Goal: Task Accomplishment & Management: Manage account settings

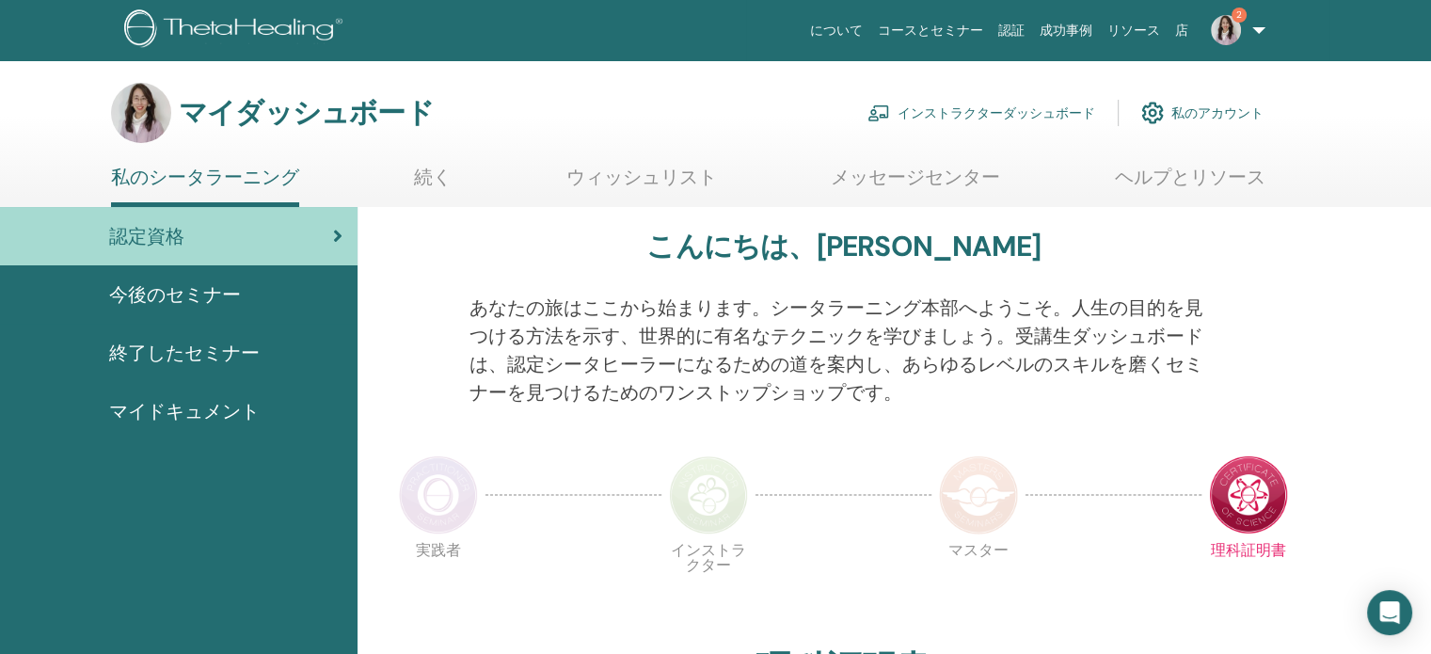
click at [987, 110] on font "インストラクターダッシュボード" at bounding box center [997, 113] width 198 height 17
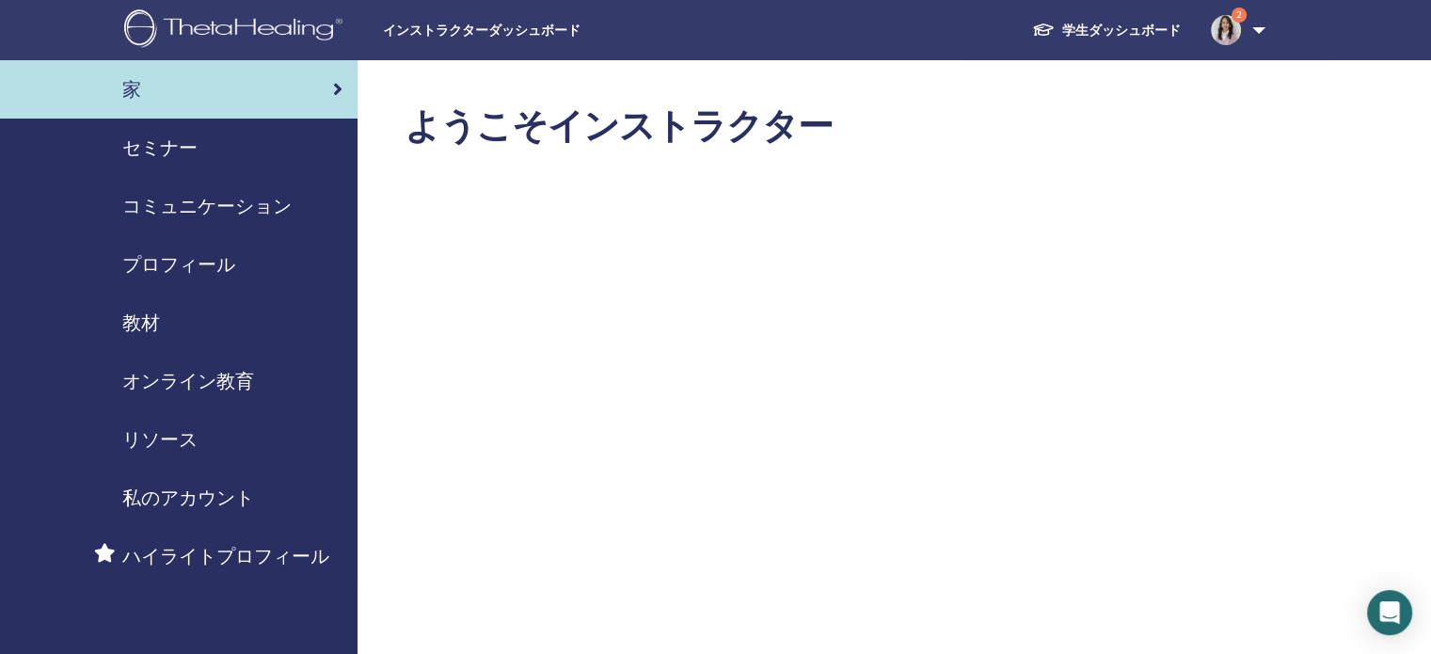
click at [166, 152] on font "セミナー" at bounding box center [159, 147] width 75 height 24
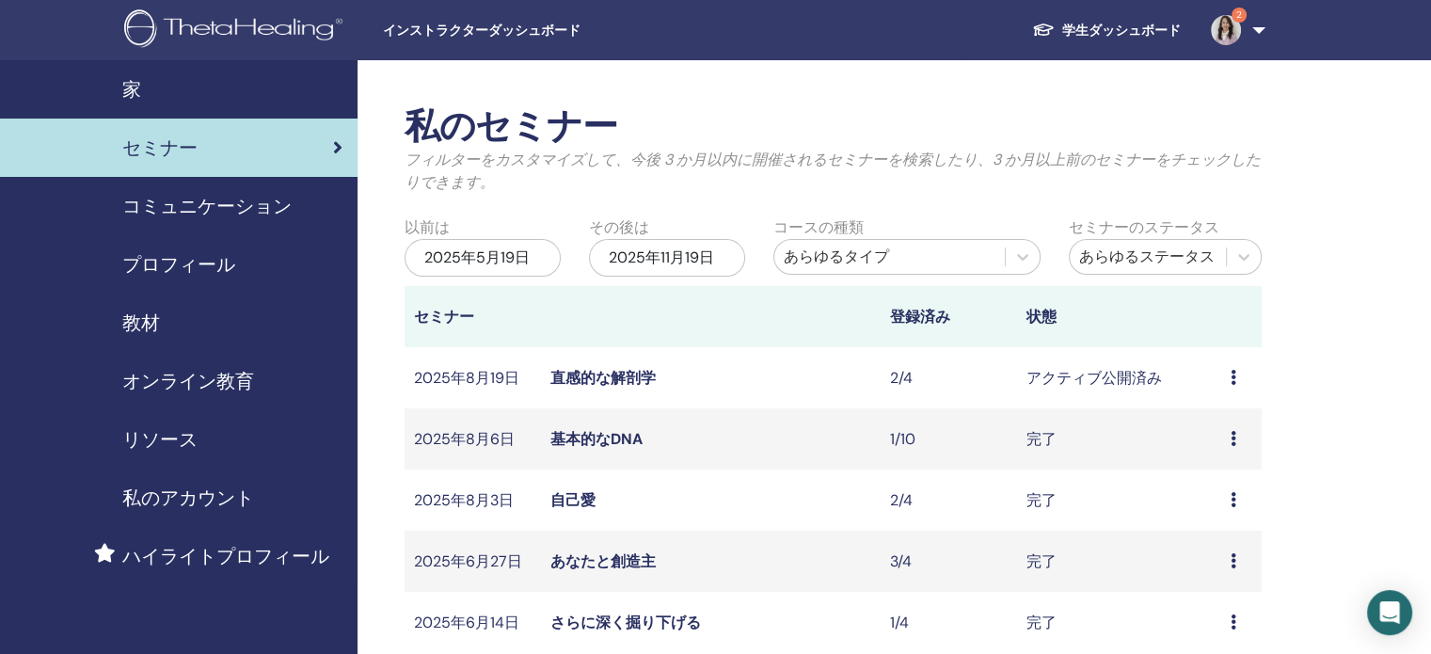
click at [600, 377] on font "直感的な解剖学" at bounding box center [602, 378] width 105 height 20
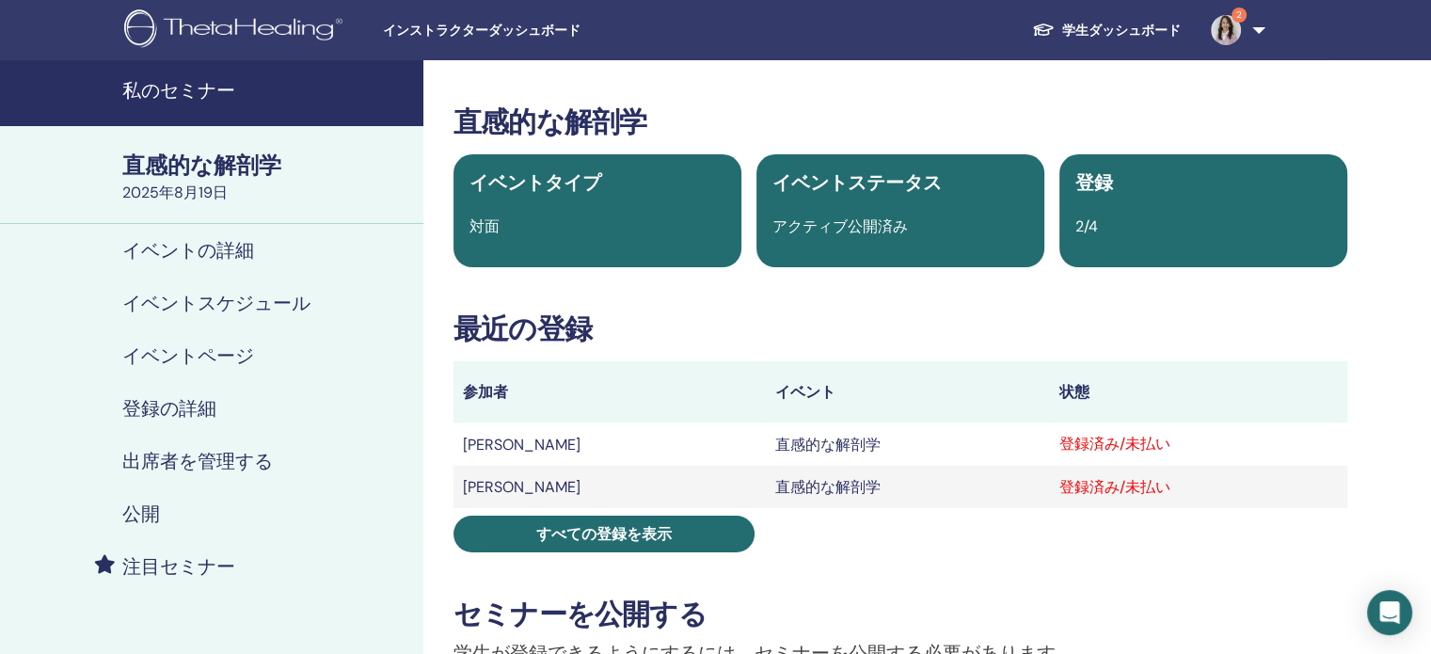
click at [181, 294] on font "イベントスケジュール" at bounding box center [216, 303] width 188 height 24
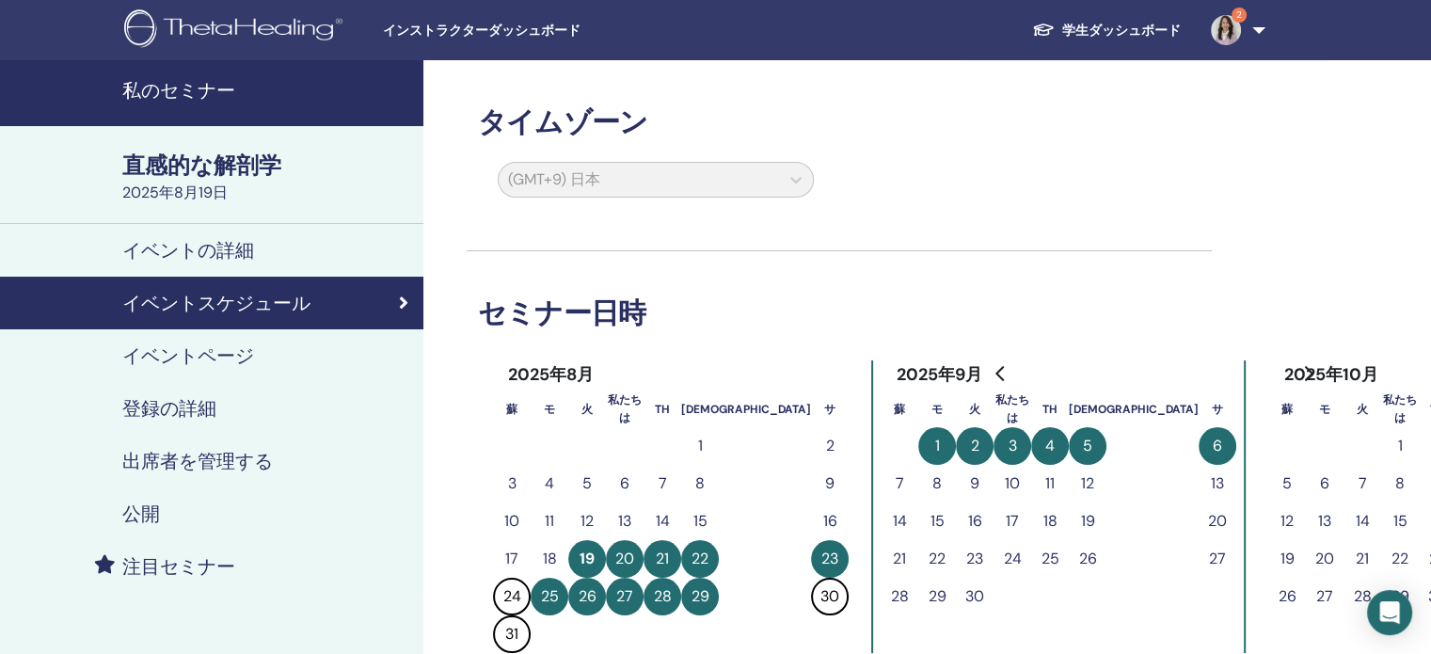
click at [617, 550] on font "20" at bounding box center [624, 558] width 19 height 20
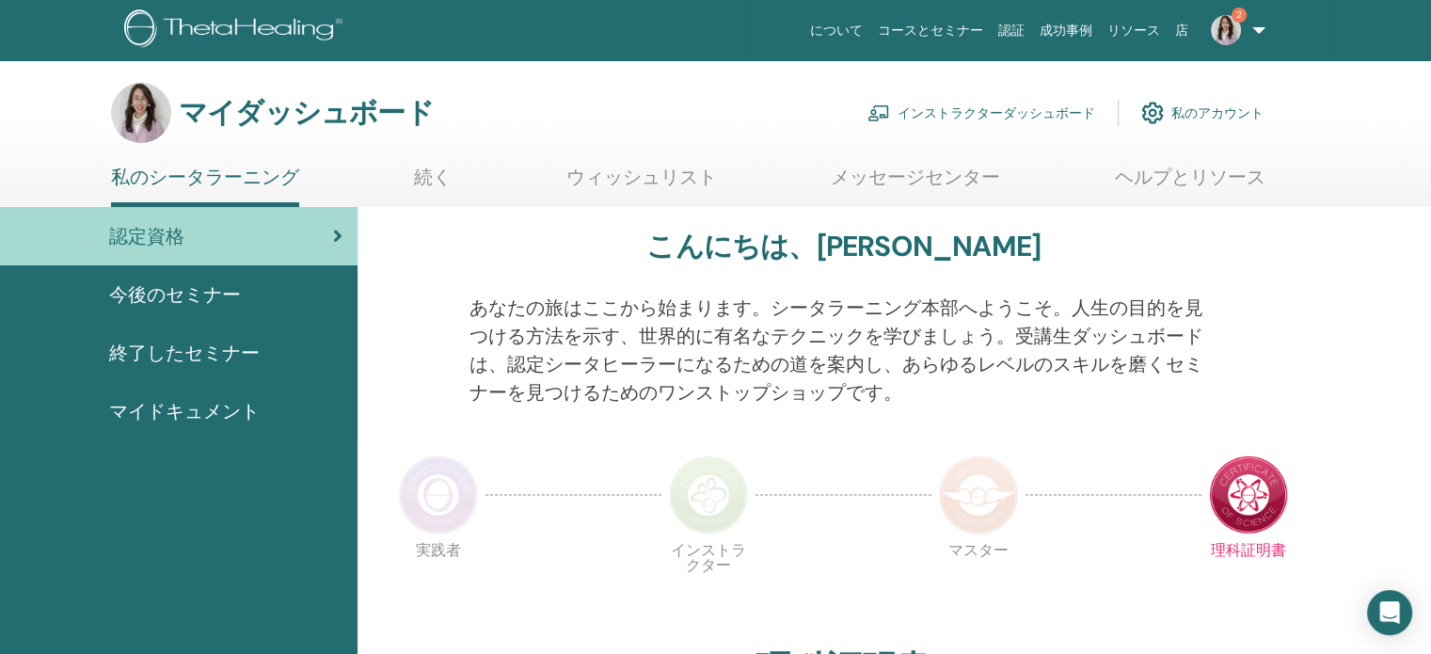
click at [1005, 110] on font "インストラクターダッシュボード" at bounding box center [997, 113] width 198 height 17
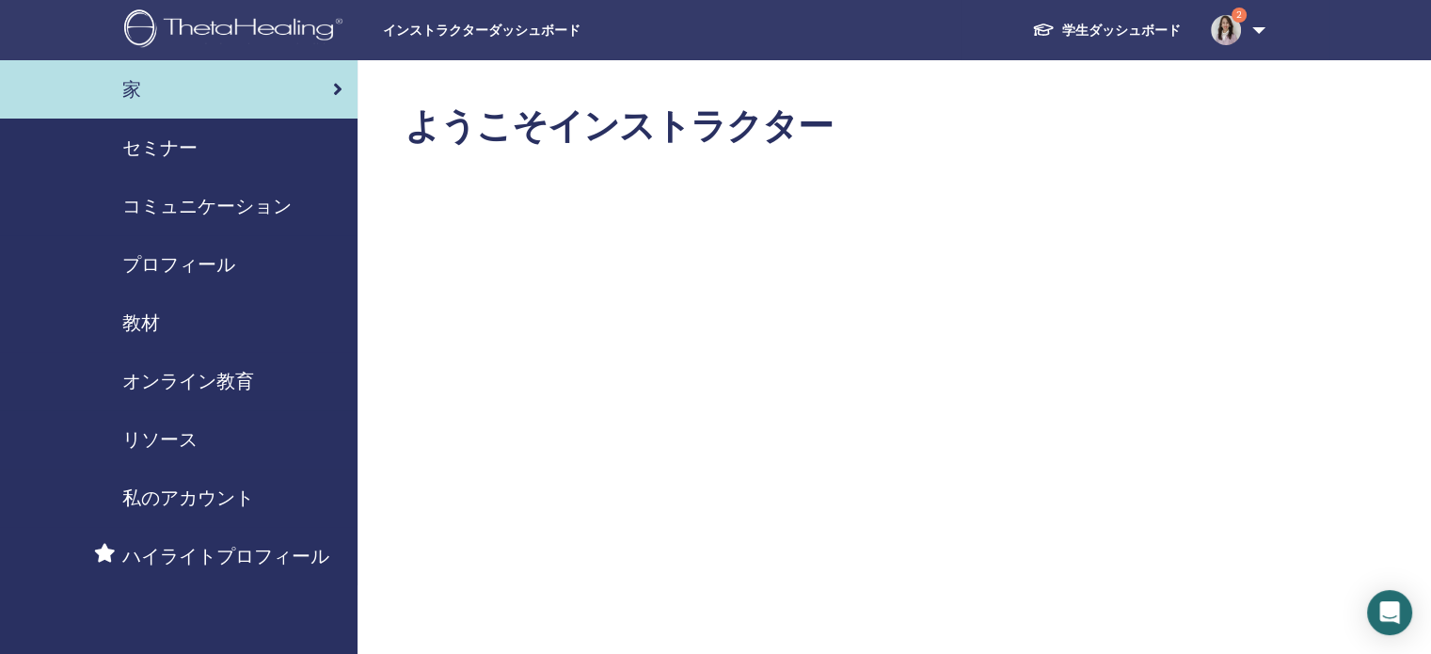
click at [147, 311] on font "教材" at bounding box center [141, 322] width 38 height 24
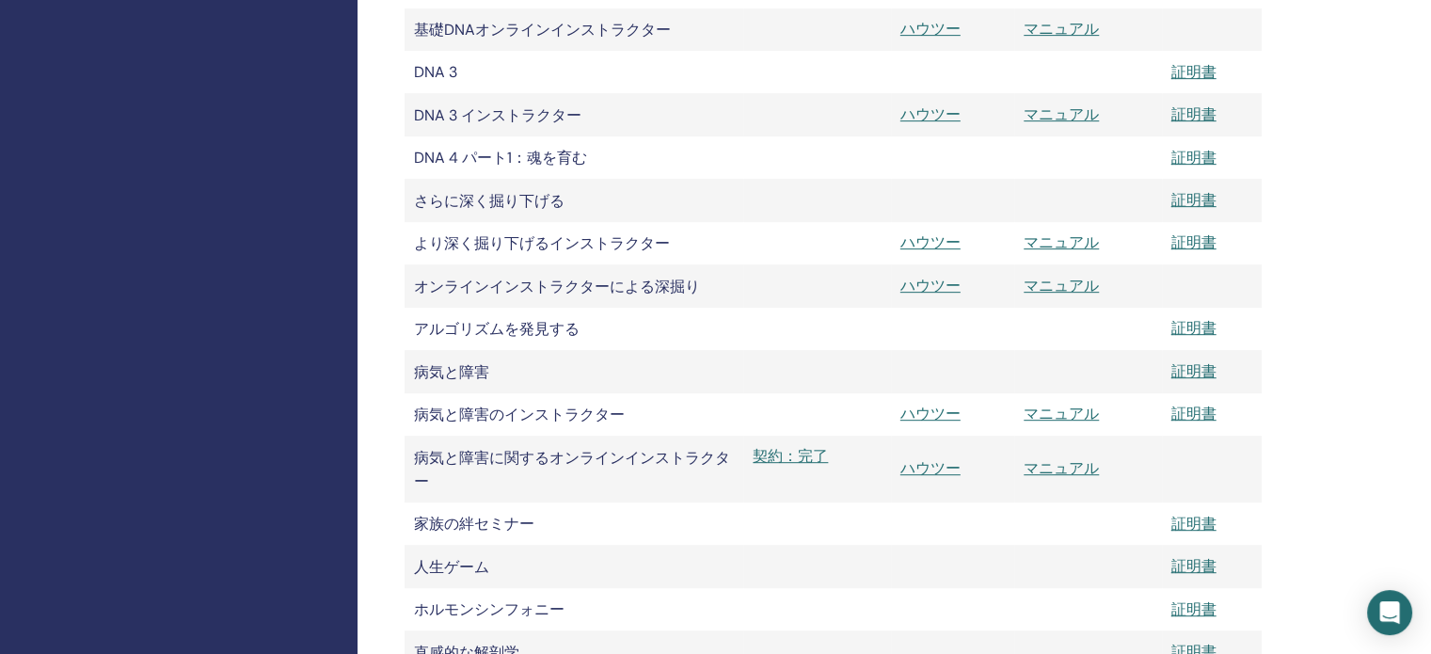
scroll to position [1035, 0]
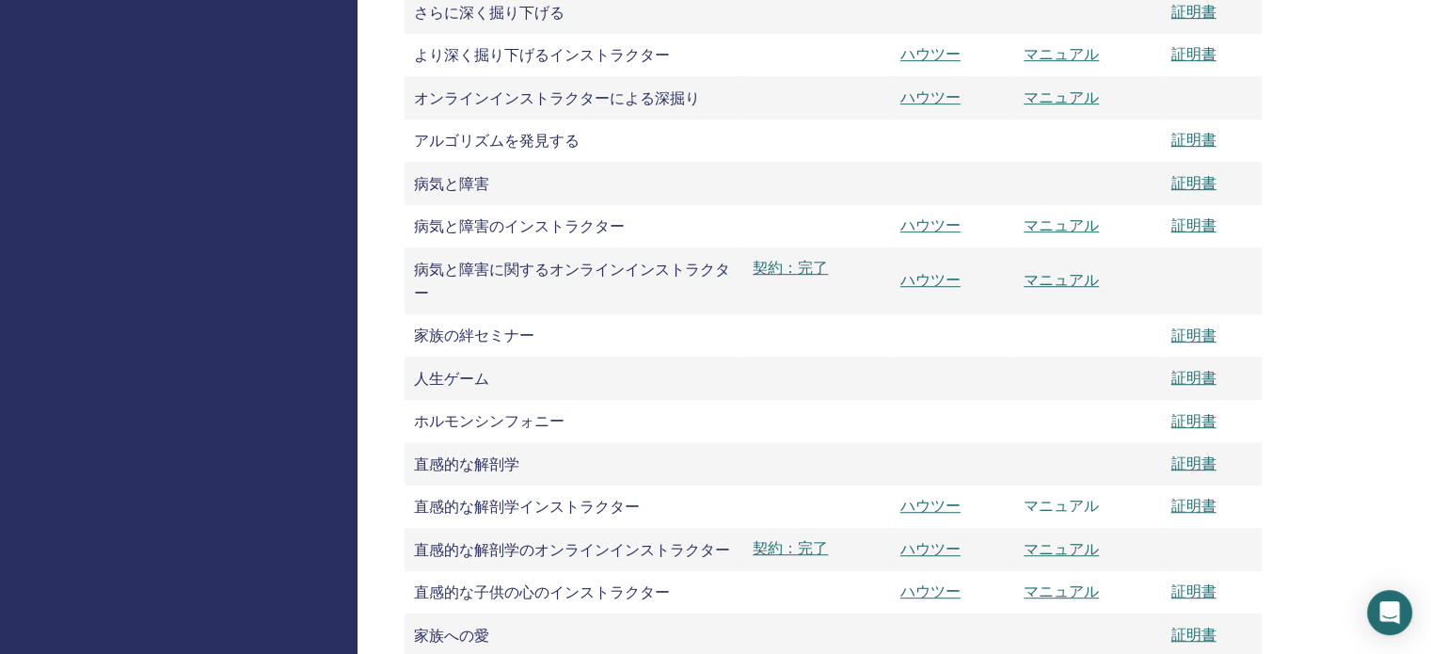
click at [1064, 516] on font "マニュアル" at bounding box center [1061, 506] width 75 height 20
